Goal: Transaction & Acquisition: Book appointment/travel/reservation

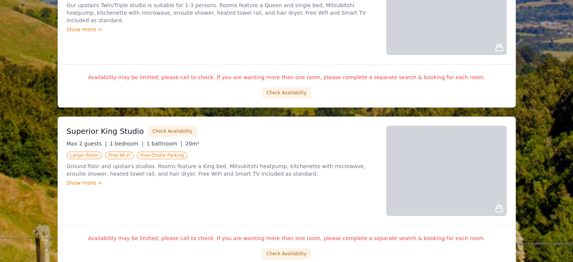
scroll to position [565, 0]
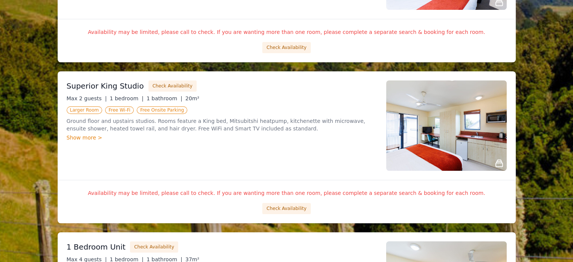
click at [289, 205] on button "Check Availability" at bounding box center [286, 208] width 48 height 11
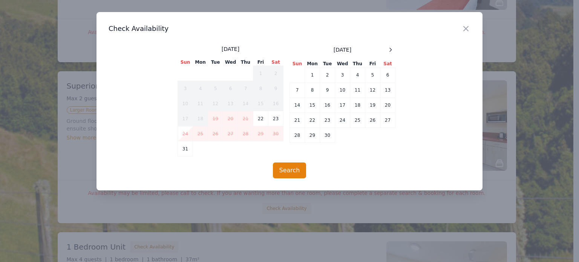
click at [463, 29] on icon "button" at bounding box center [465, 28] width 9 height 9
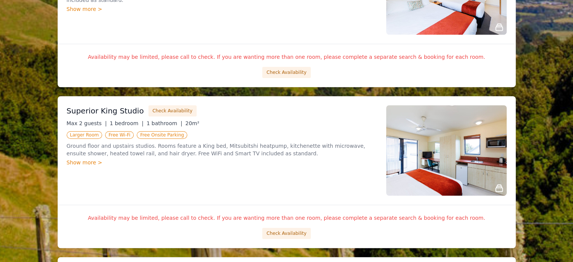
scroll to position [527, 0]
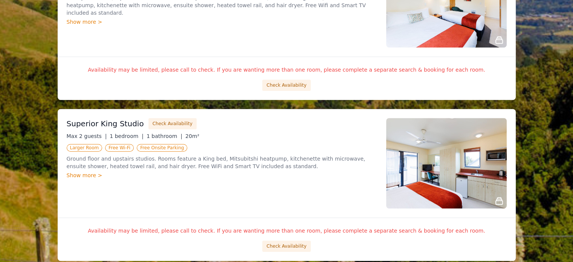
click at [295, 87] on button "Check Availability" at bounding box center [286, 84] width 48 height 11
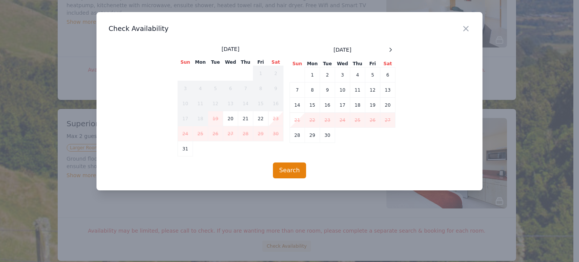
click at [464, 28] on icon "button" at bounding box center [465, 28] width 9 height 9
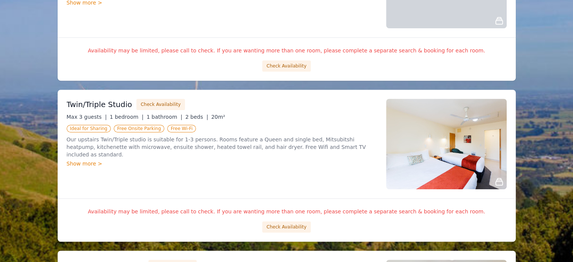
scroll to position [377, 0]
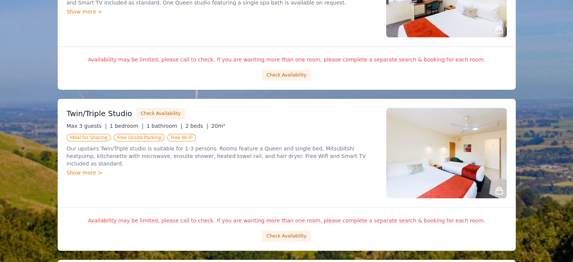
click at [297, 73] on button "Check Availability" at bounding box center [286, 74] width 48 height 11
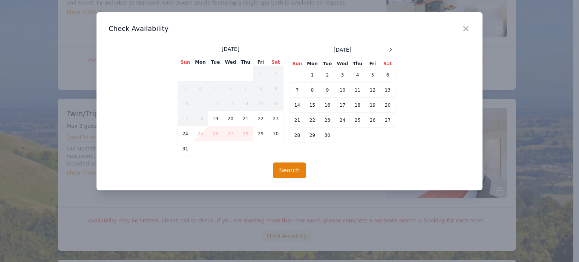
click at [466, 25] on icon "button" at bounding box center [465, 28] width 9 height 9
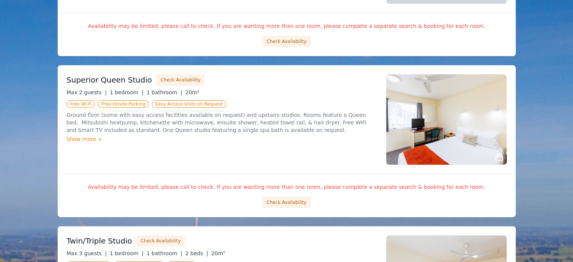
scroll to position [226, 0]
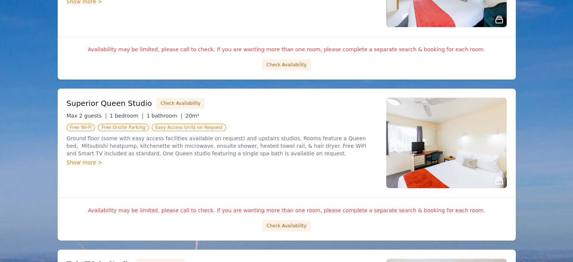
click at [292, 63] on button "Check Availability" at bounding box center [286, 64] width 48 height 11
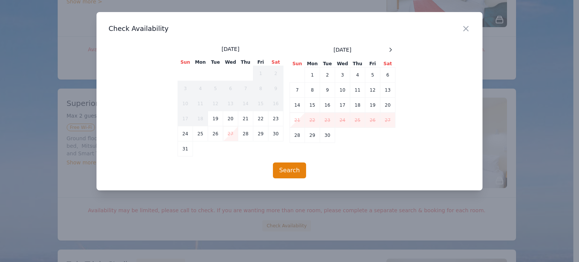
click at [468, 29] on icon "button" at bounding box center [465, 28] width 9 height 9
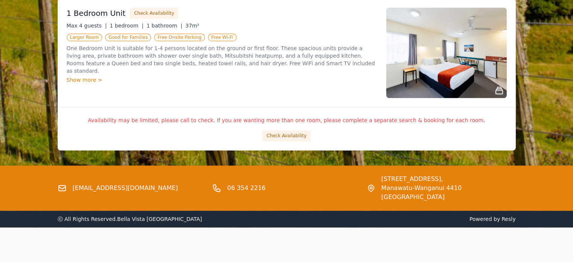
scroll to position [761, 0]
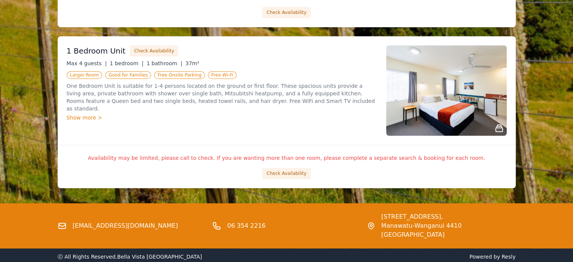
click at [286, 172] on button "Check Availability" at bounding box center [286, 173] width 48 height 11
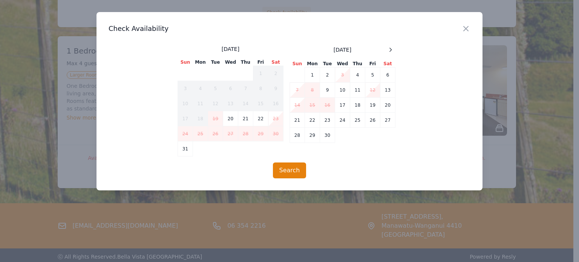
click at [463, 31] on icon "button" at bounding box center [465, 28] width 5 height 5
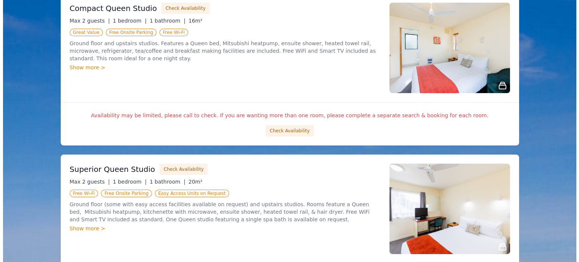
scroll to position [158, 0]
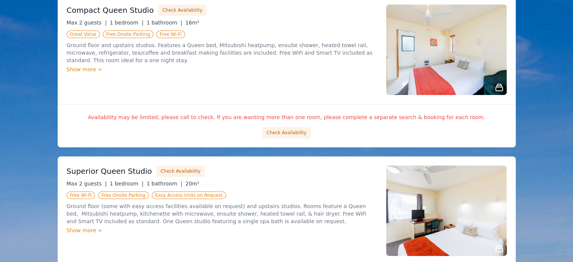
click at [294, 134] on button "Check Availability" at bounding box center [286, 132] width 48 height 11
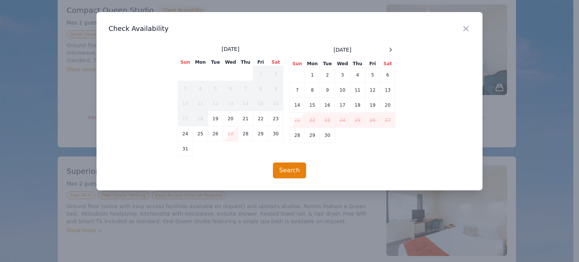
click at [183, 137] on td "24" at bounding box center [185, 133] width 15 height 15
click at [247, 134] on td "28" at bounding box center [245, 133] width 15 height 15
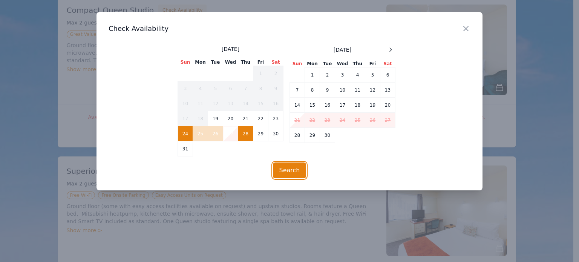
click at [279, 165] on button "Search" at bounding box center [290, 170] width 34 height 16
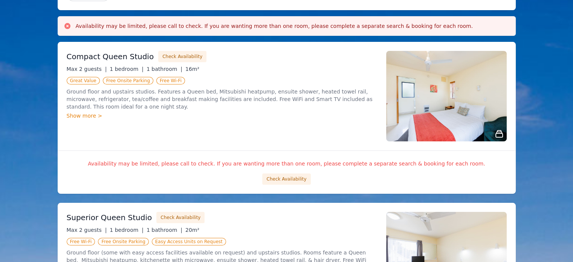
scroll to position [113, 0]
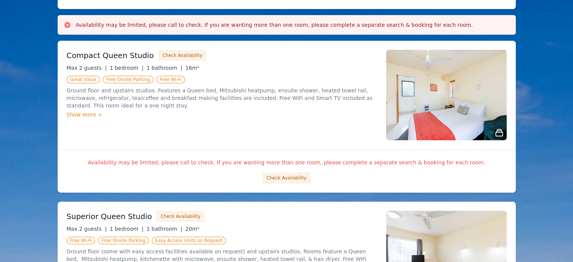
click at [294, 179] on button "Check Availability" at bounding box center [286, 177] width 48 height 11
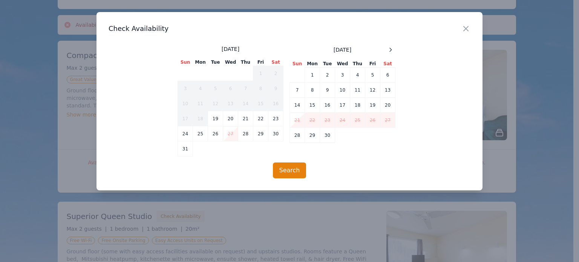
click at [464, 27] on icon "button" at bounding box center [465, 28] width 5 height 5
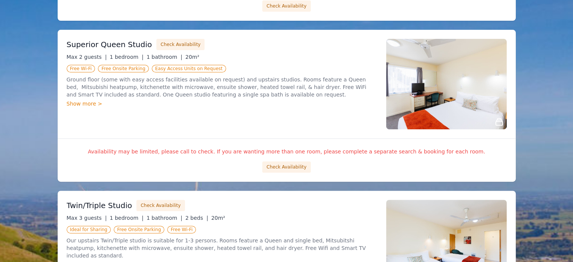
scroll to position [301, 0]
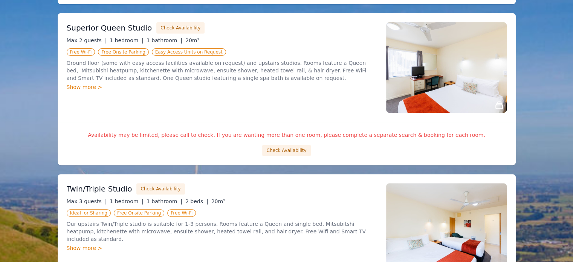
click at [294, 148] on button "Check Availability" at bounding box center [286, 150] width 48 height 11
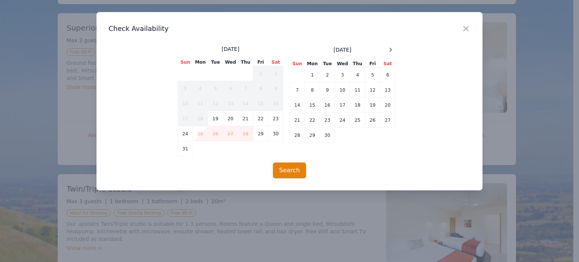
click at [469, 31] on icon "button" at bounding box center [465, 28] width 9 height 9
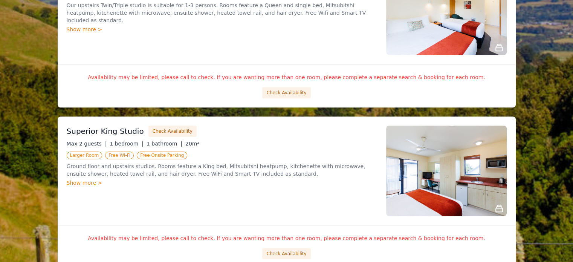
scroll to position [527, 0]
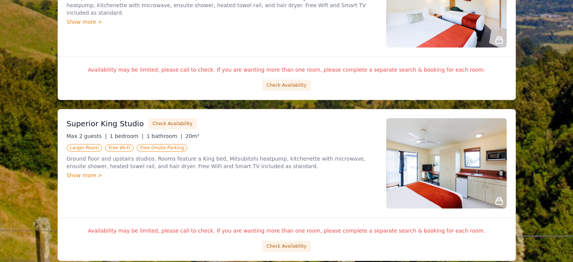
click at [299, 84] on button "Check Availability" at bounding box center [286, 84] width 48 height 11
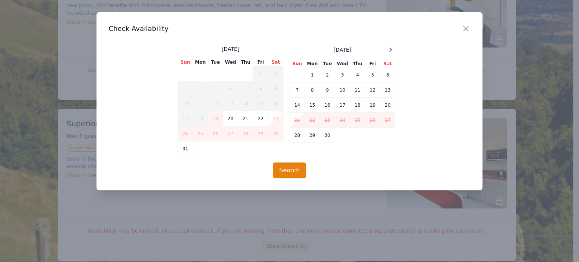
click at [463, 28] on icon "button" at bounding box center [465, 28] width 9 height 9
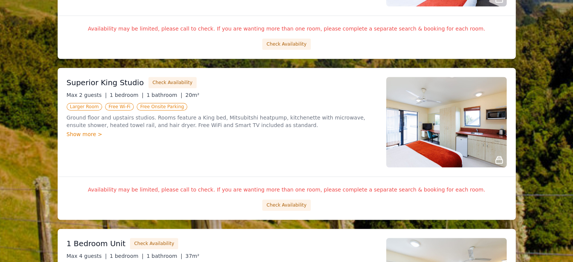
scroll to position [678, 0]
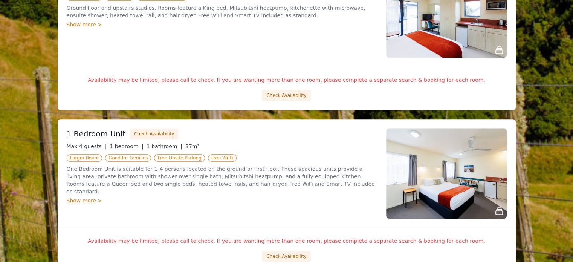
click at [293, 93] on button "Check Availability" at bounding box center [286, 95] width 48 height 11
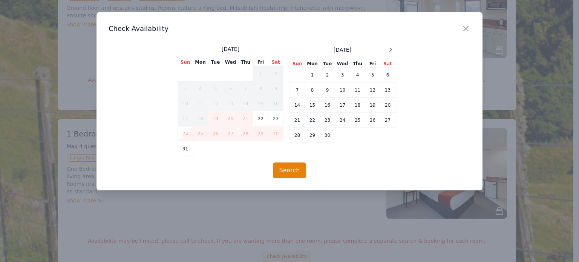
click at [467, 29] on icon "button" at bounding box center [465, 28] width 9 height 9
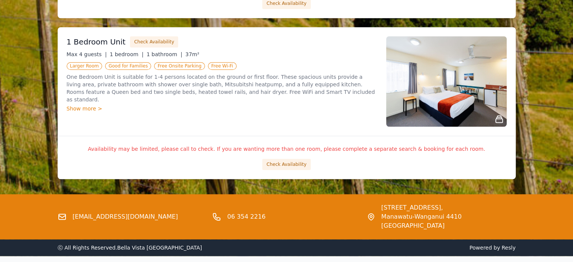
scroll to position [799, 0]
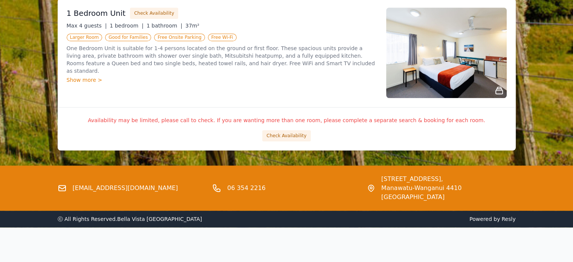
click at [297, 133] on button "Check Availability" at bounding box center [286, 135] width 48 height 11
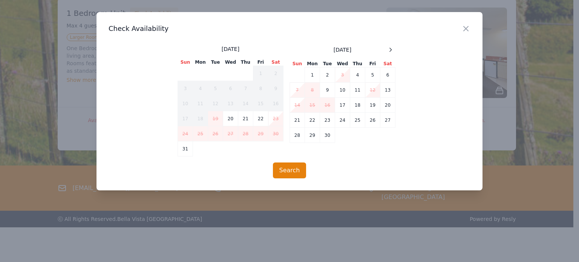
click at [466, 25] on icon "button" at bounding box center [465, 28] width 9 height 9
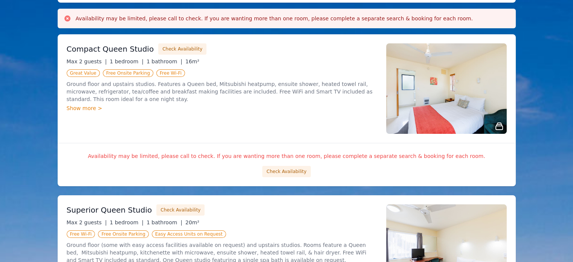
scroll to position [121, 0]
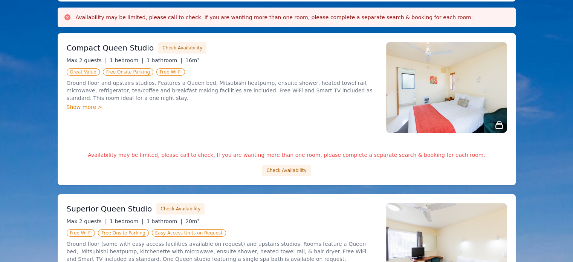
click at [288, 171] on button "Check Availability" at bounding box center [286, 170] width 48 height 11
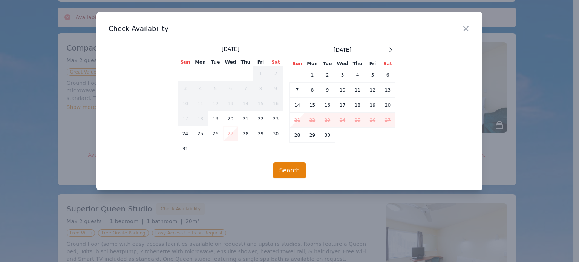
click at [467, 28] on icon "button" at bounding box center [465, 28] width 9 height 9
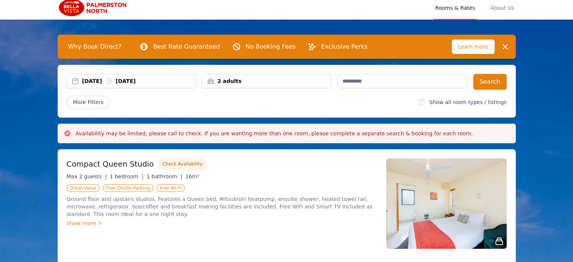
scroll to position [0, 0]
